Goal: Find specific page/section

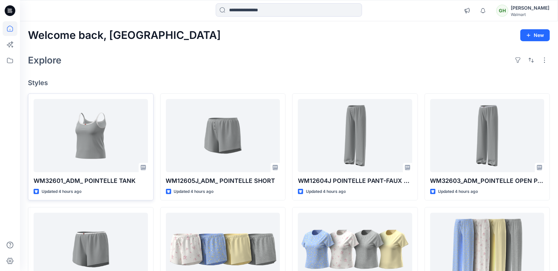
drag, startPoint x: 209, startPoint y: 68, endPoint x: 149, endPoint y: 103, distance: 69.8
click at [209, 68] on div "Explore" at bounding box center [289, 60] width 522 height 16
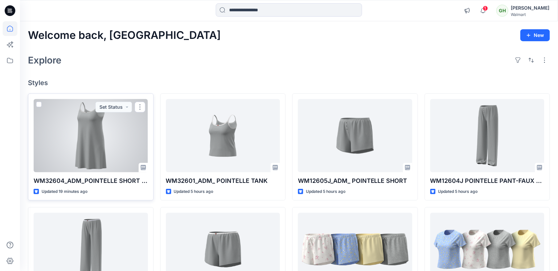
click at [106, 142] on div at bounding box center [91, 135] width 114 height 73
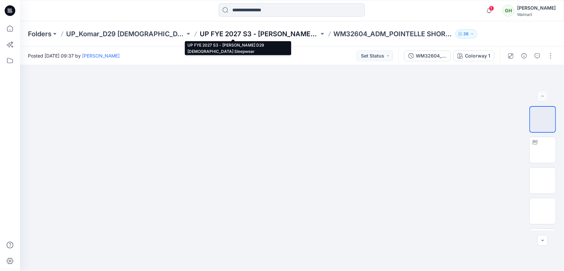
click at [208, 32] on p "UP FYE 2027 S3 - [PERSON_NAME] D29 [DEMOGRAPHIC_DATA] Sleepwear" at bounding box center [259, 33] width 119 height 9
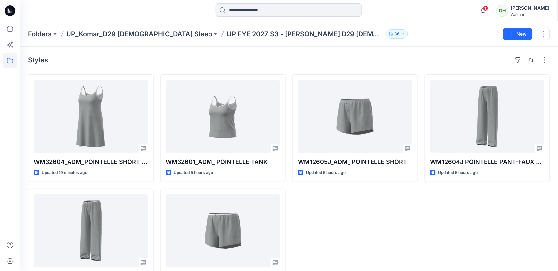
click at [227, 36] on p "UP FYE 2027 S3 - [PERSON_NAME] D29 [DEMOGRAPHIC_DATA] Sleepwear" at bounding box center [305, 33] width 157 height 9
drag, startPoint x: 176, startPoint y: 36, endPoint x: 315, endPoint y: 37, distance: 139.0
click at [315, 37] on p "UP FYE 2027 S3 - [PERSON_NAME] D29 [DEMOGRAPHIC_DATA] Sleepwear" at bounding box center [305, 33] width 157 height 9
copy p "UP FYE 2027 S3 - [PERSON_NAME] D29 [DEMOGRAPHIC_DATA] Sleepwear"
click at [378, 227] on div "WM12605J_ADM_ POINTELLE SHORT Updated 5 hours ago" at bounding box center [355, 185] width 126 height 221
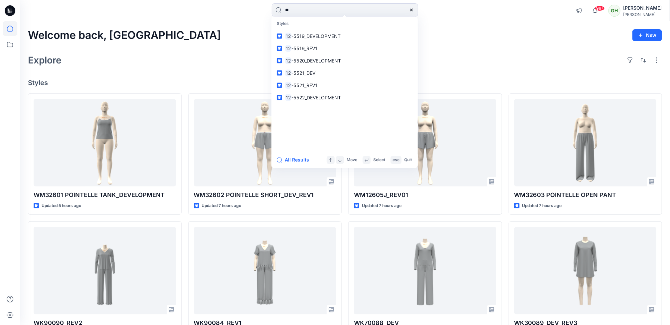
type input "*"
